Goal: Register for event/course

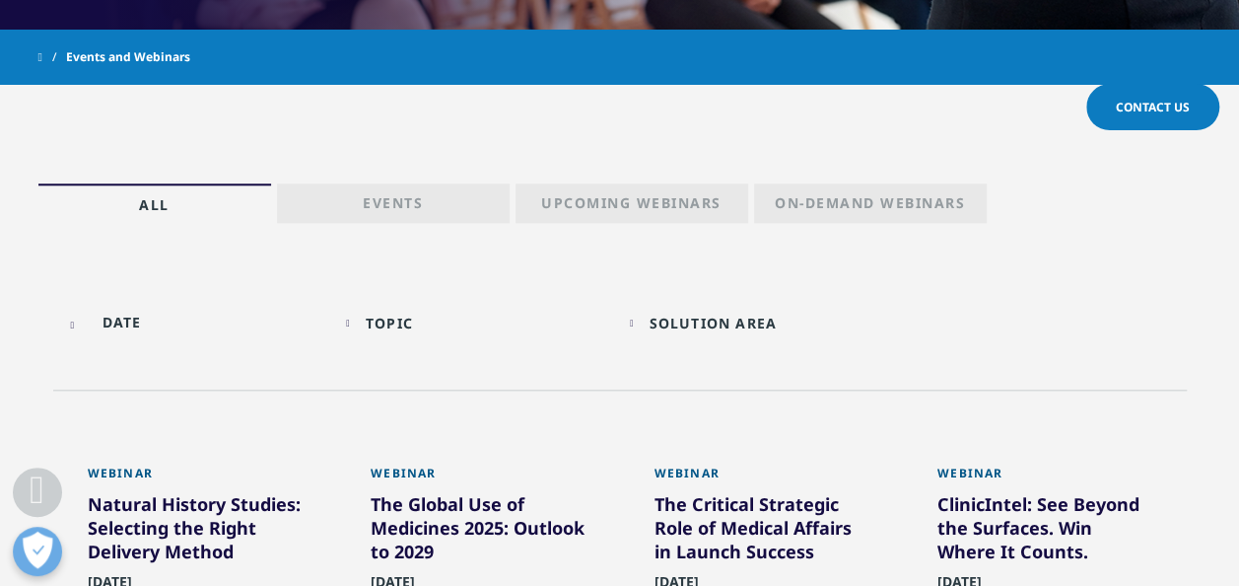
click at [394, 201] on p "Events" at bounding box center [393, 207] width 60 height 28
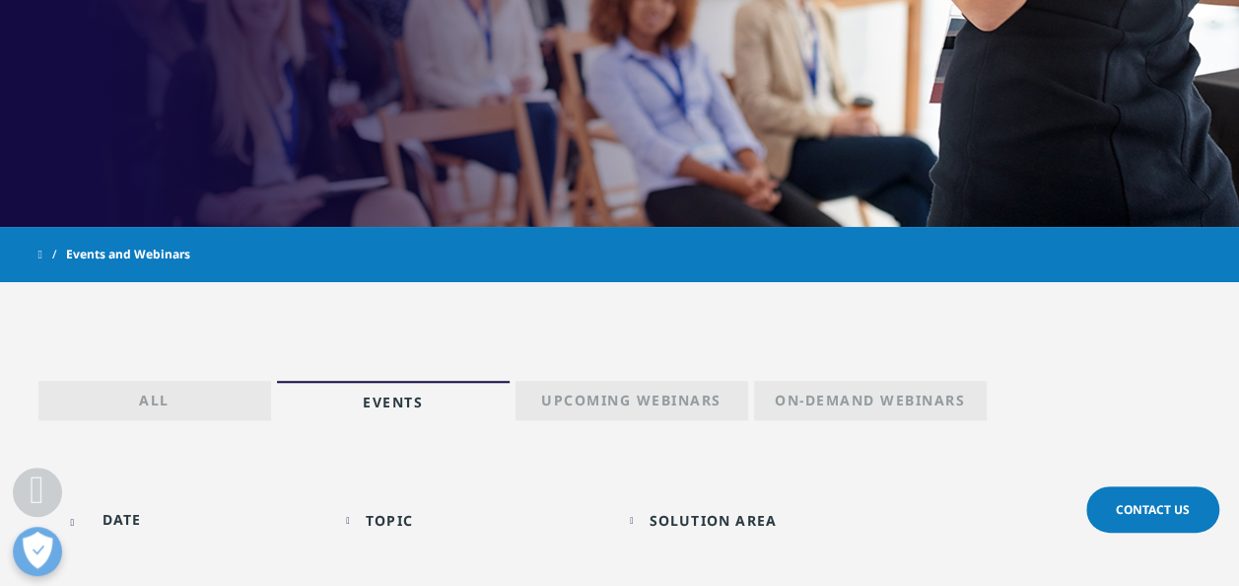
scroll to position [759, 0]
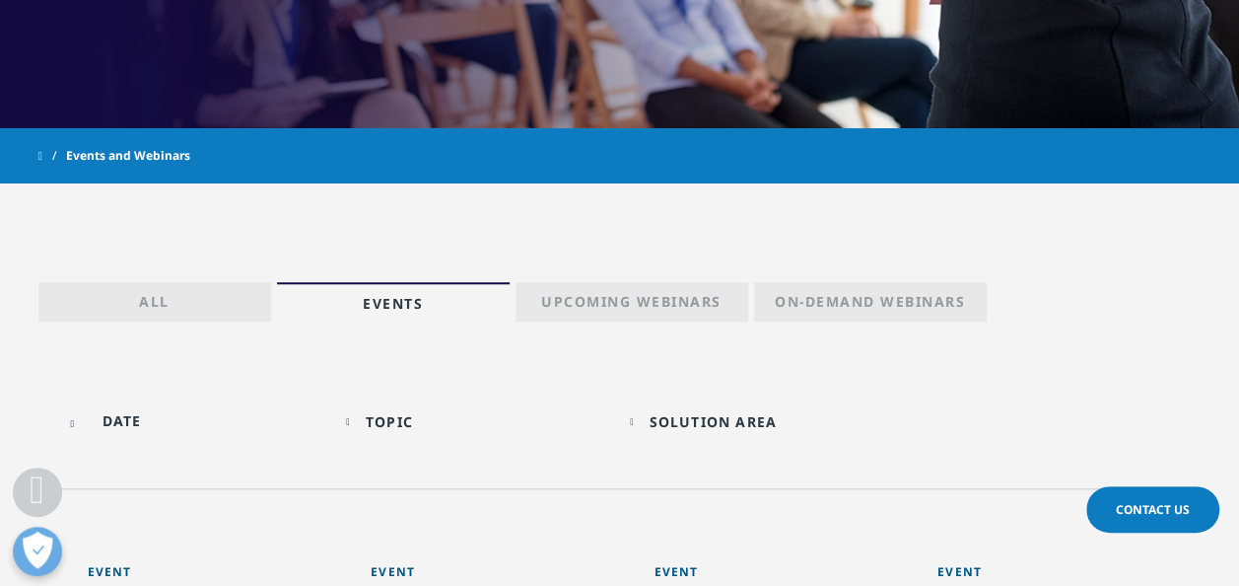
click at [157, 298] on p "All" at bounding box center [154, 306] width 31 height 28
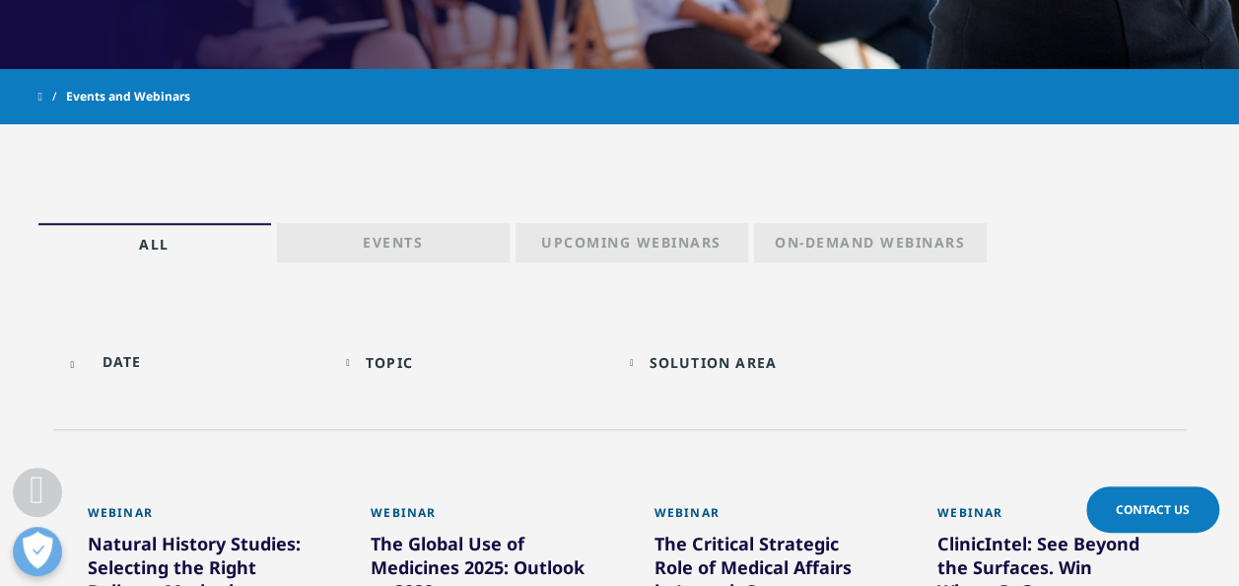
scroll to position [858, 0]
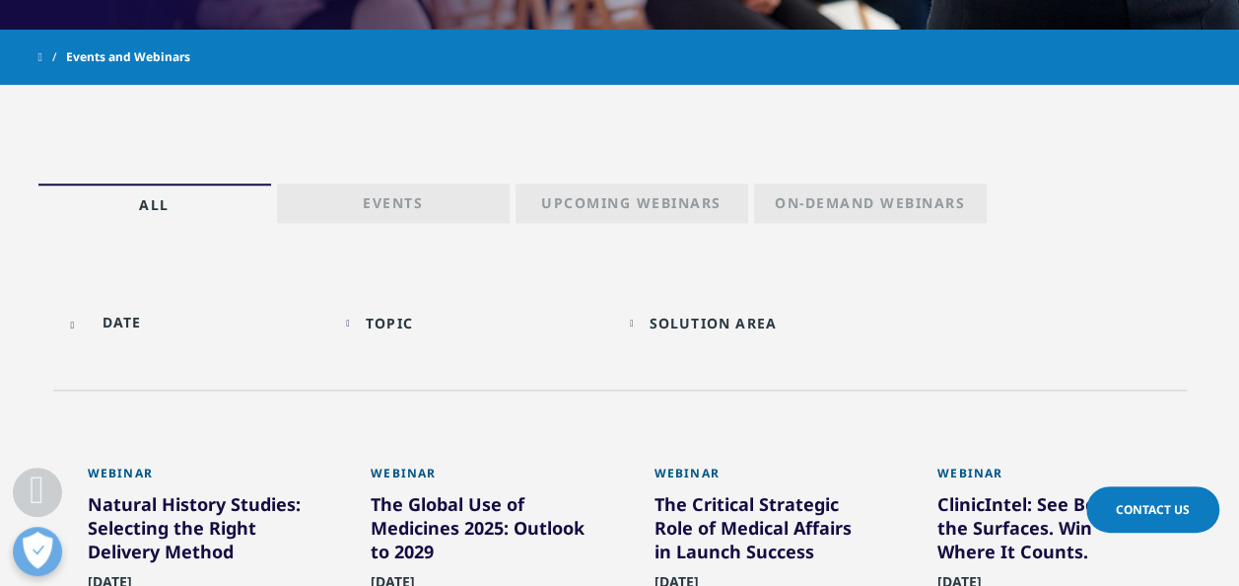
click at [363, 318] on div "Topic Loading Clear Or/And Operator" at bounding box center [478, 323] width 264 height 46
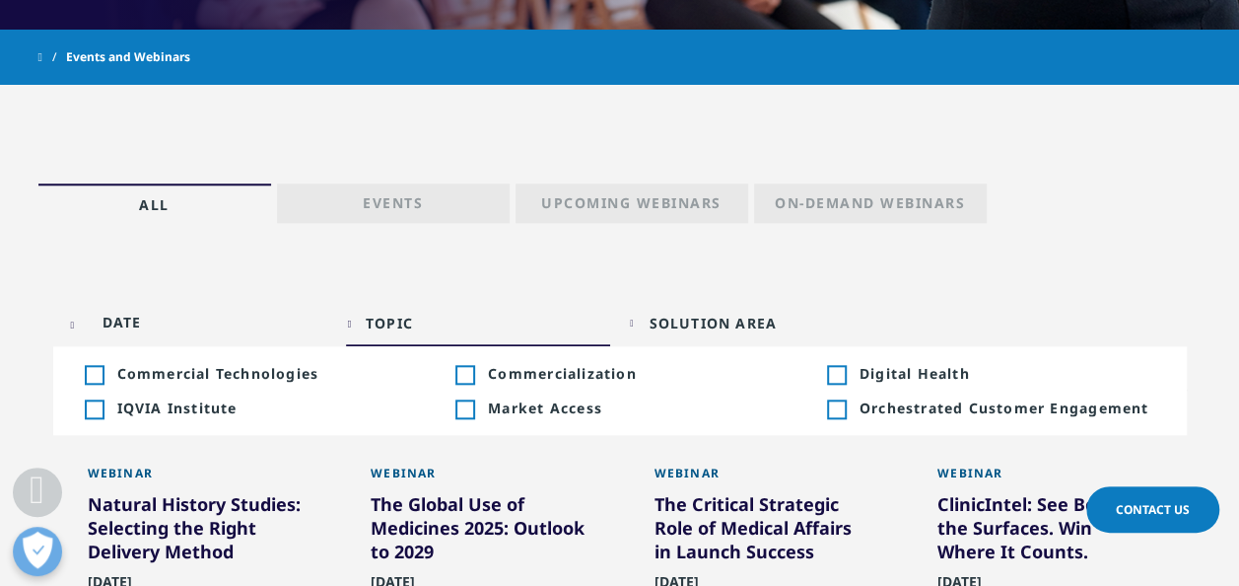
click at [465, 406] on div "Toggle" at bounding box center [465, 409] width 18 height 18
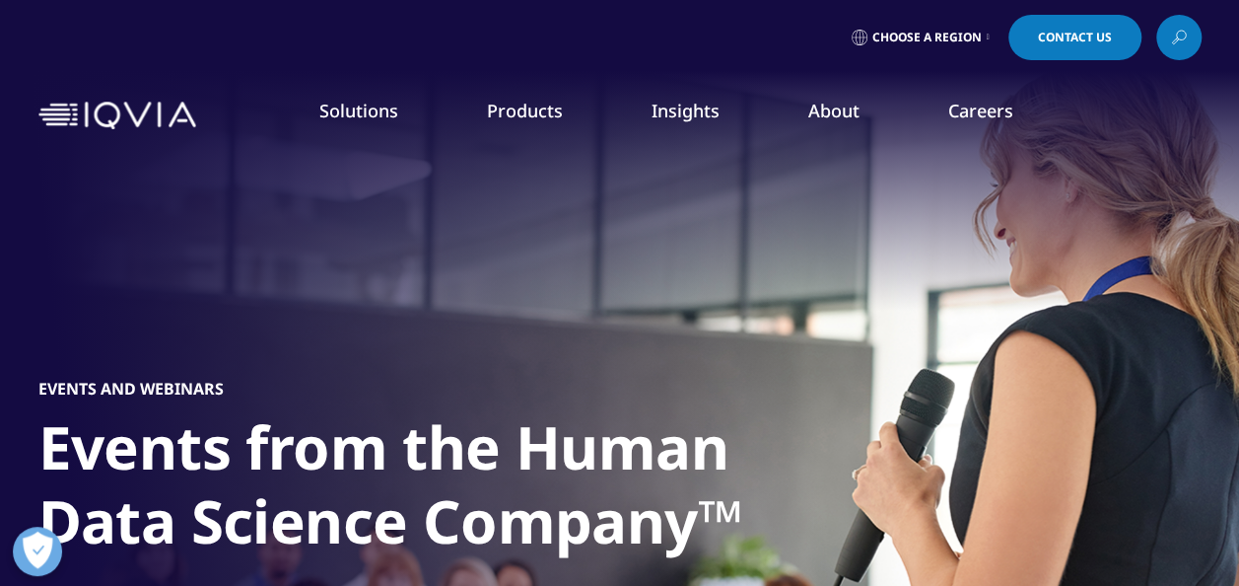
click at [987, 34] on icon at bounding box center [988, 38] width 3 height 8
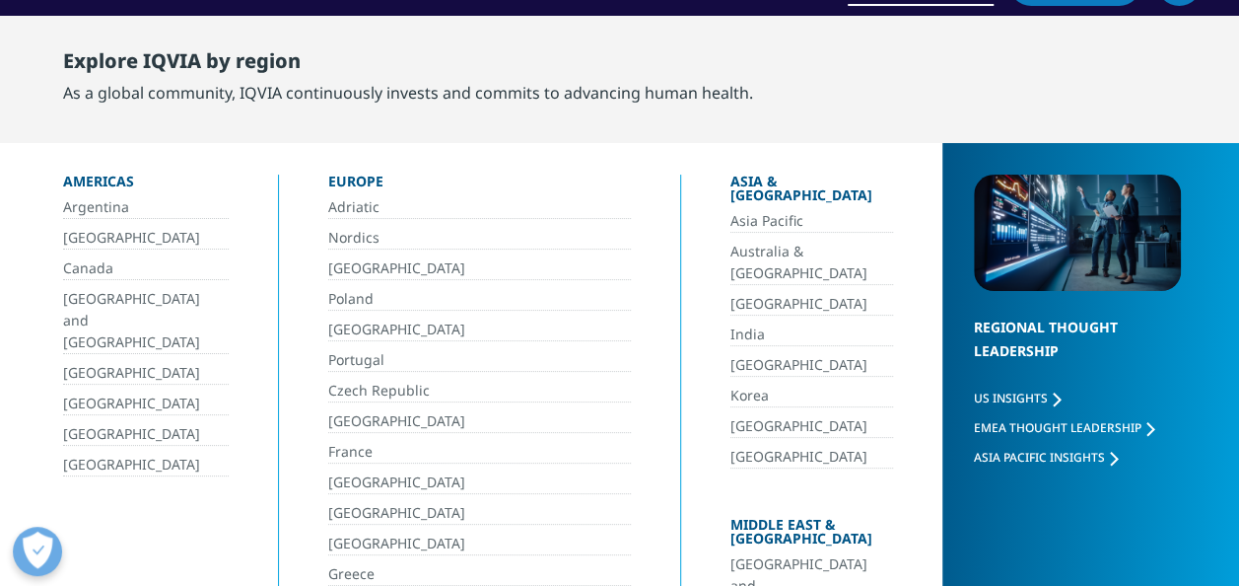
scroll to position [99, 0]
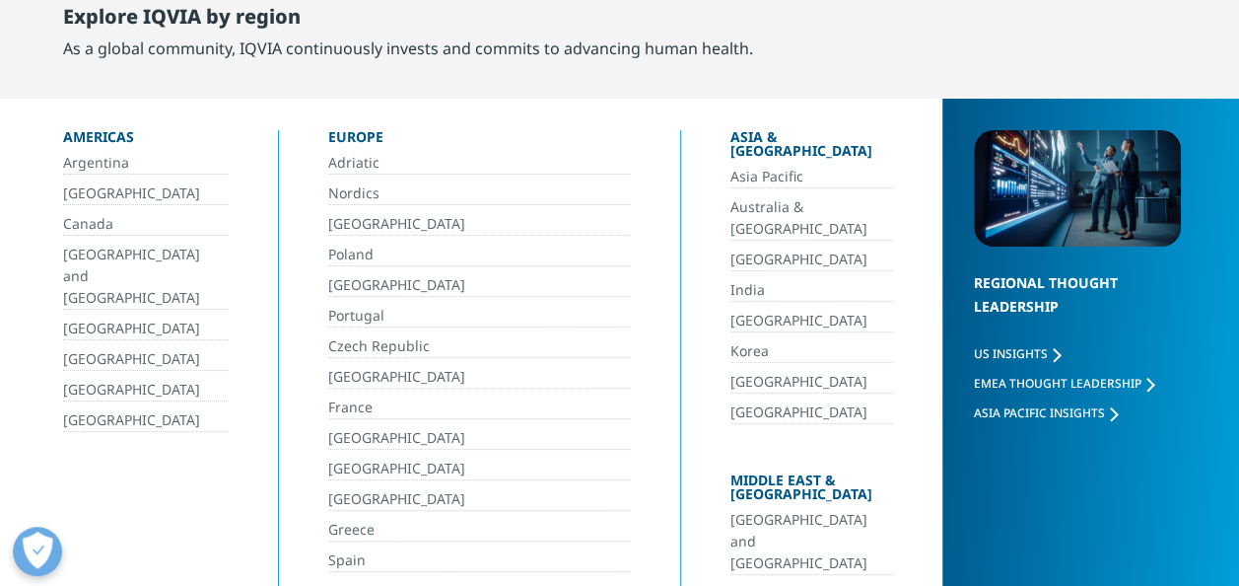
click at [343, 460] on link "[GEOGRAPHIC_DATA]" at bounding box center [480, 469] width 304 height 23
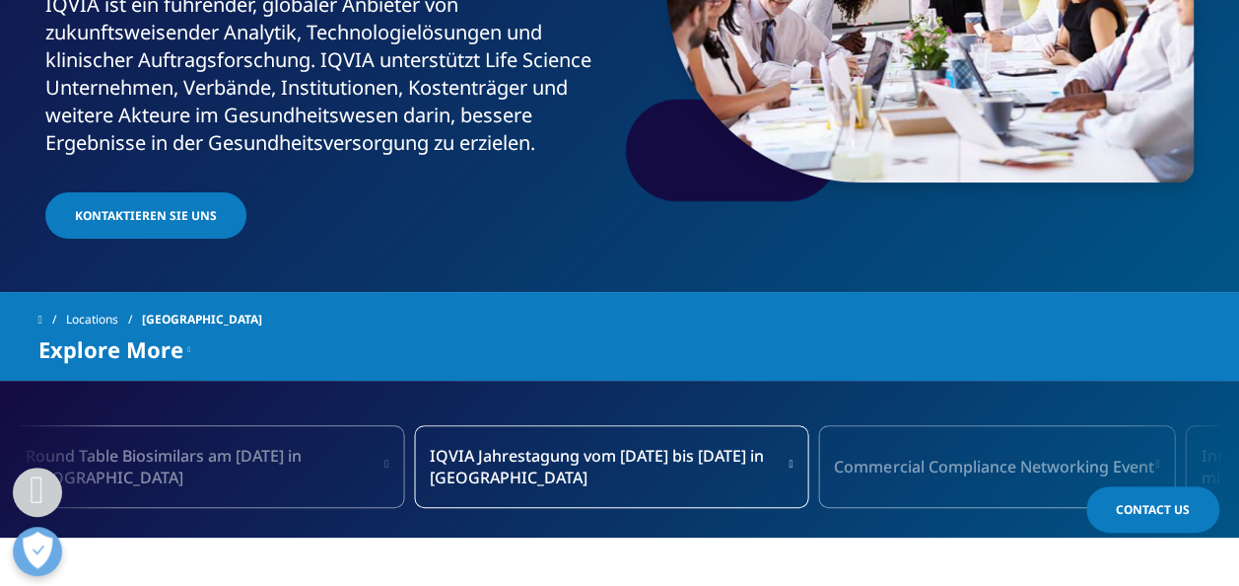
scroll to position [493, 0]
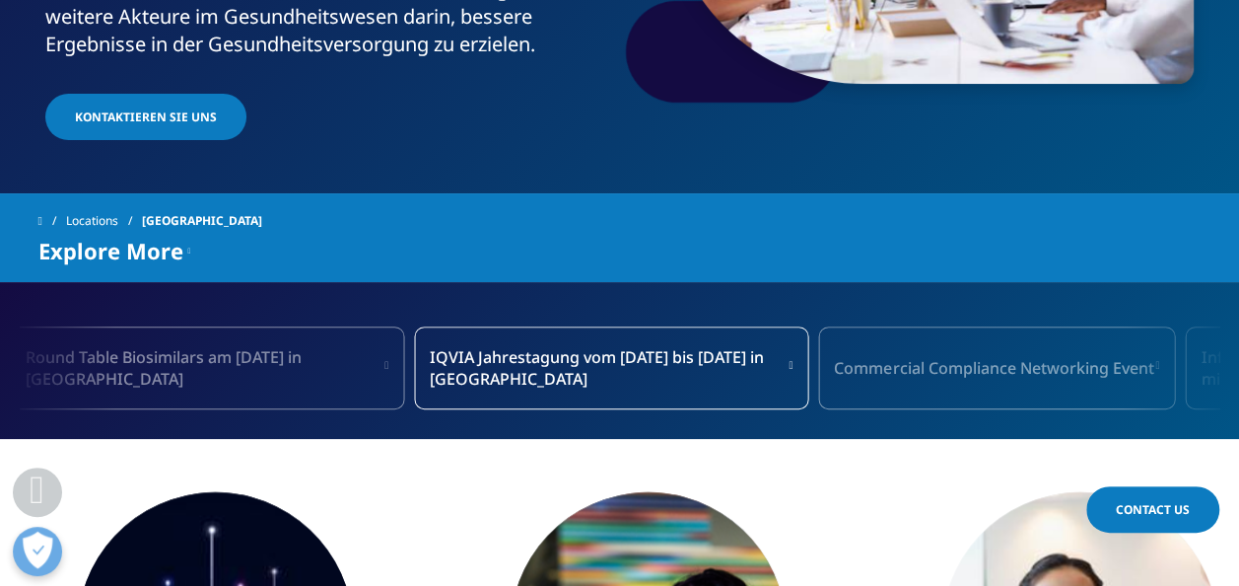
click at [478, 346] on span "IQVIA Jahrestagung vom [DATE] bis [DATE] in [GEOGRAPHIC_DATA]" at bounding box center [608, 367] width 357 height 43
